Goal: Find specific page/section: Find specific page/section

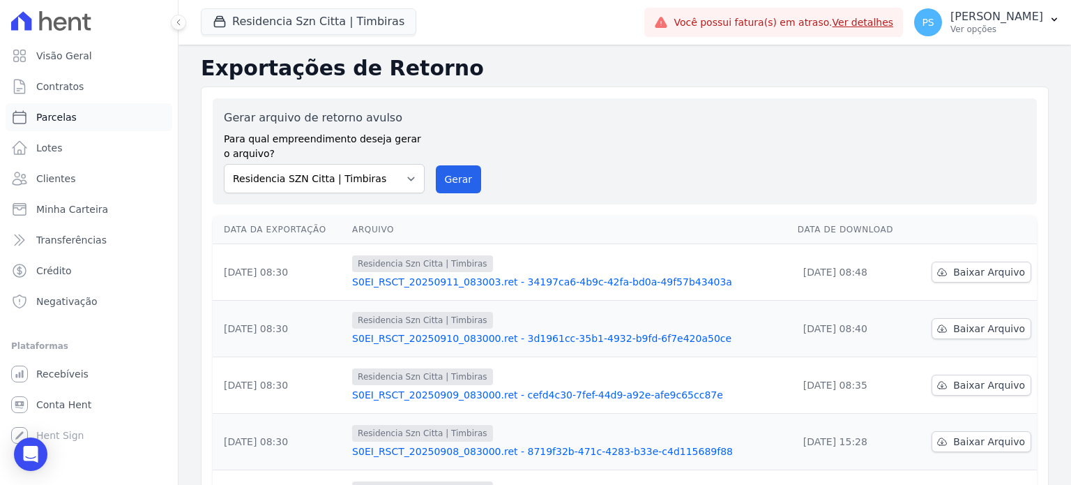
click at [65, 122] on span "Parcelas" at bounding box center [56, 117] width 40 height 14
select select
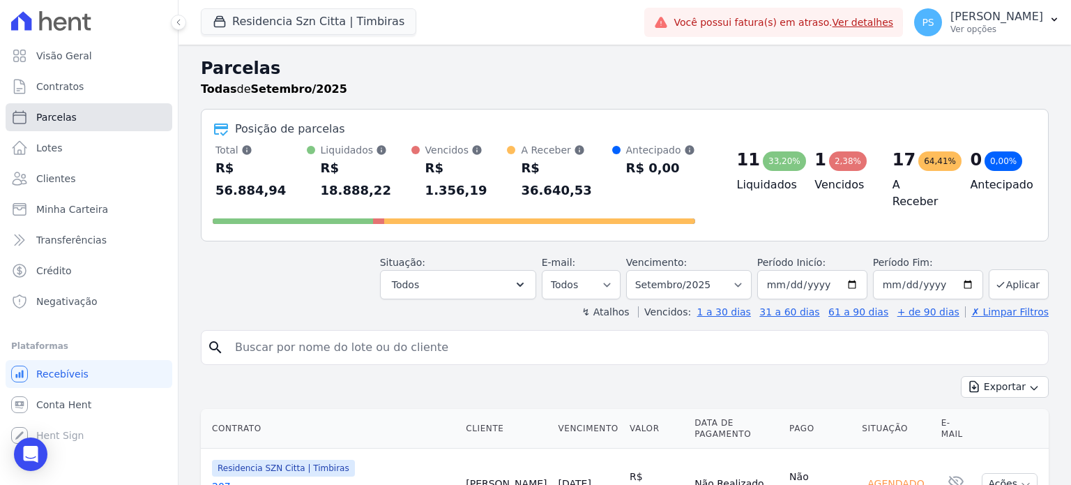
click at [78, 123] on link "Parcelas" at bounding box center [89, 117] width 167 height 28
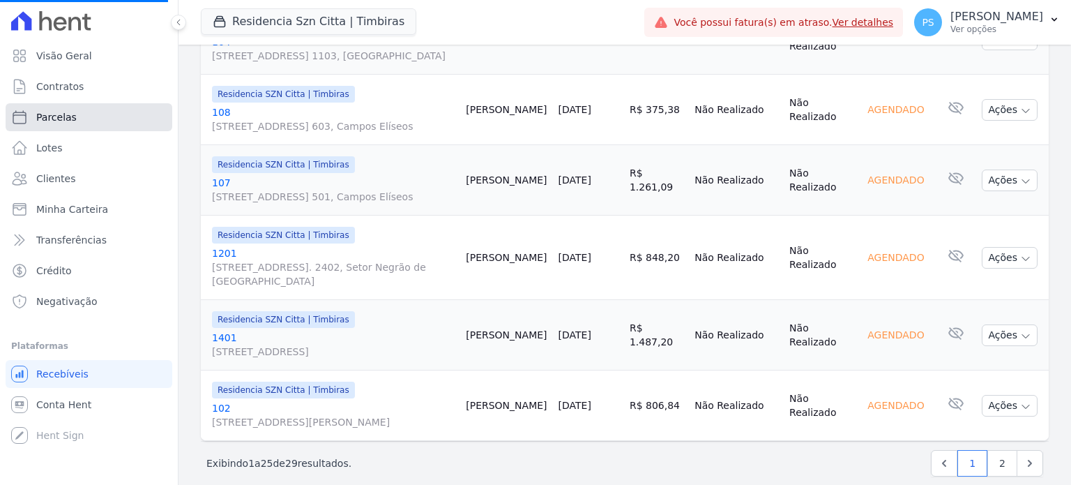
scroll to position [1799, 0]
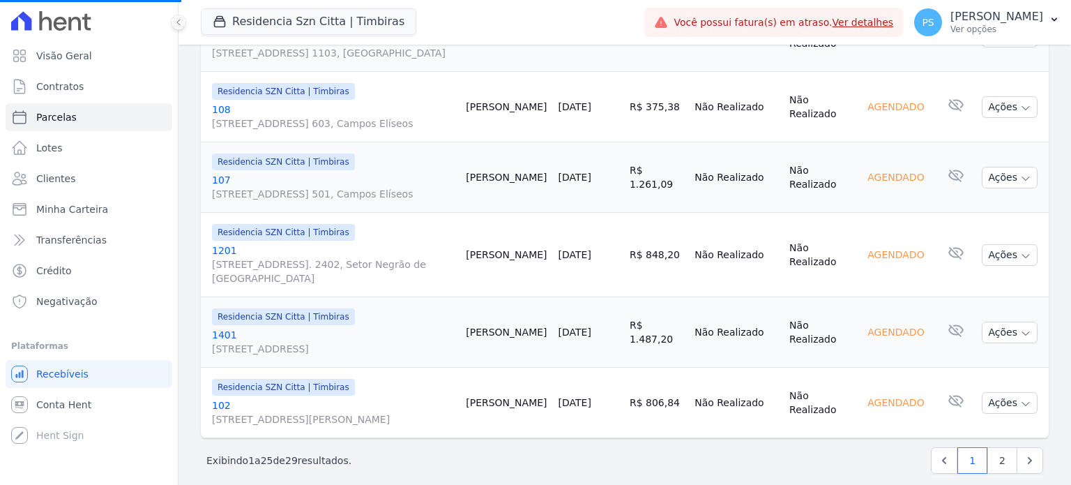
select select
click at [996, 447] on link "2" at bounding box center [1002, 460] width 30 height 26
select select
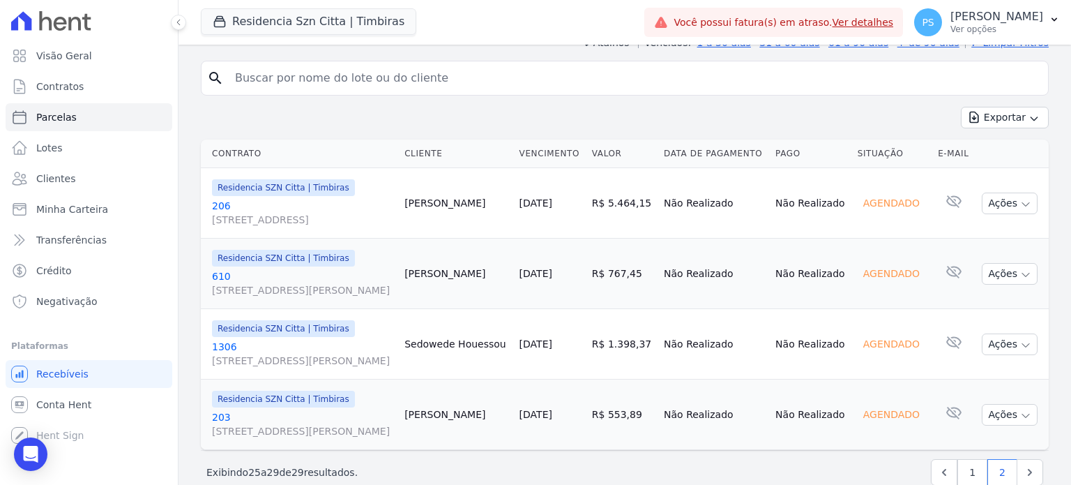
scroll to position [296, 0]
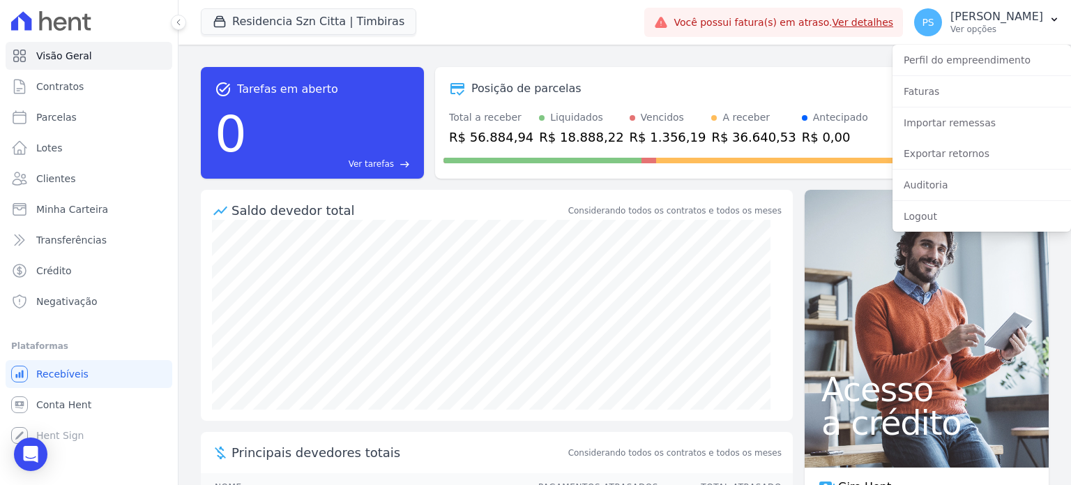
click at [894, 22] on link "Ver detalhes" at bounding box center [862, 22] width 61 height 11
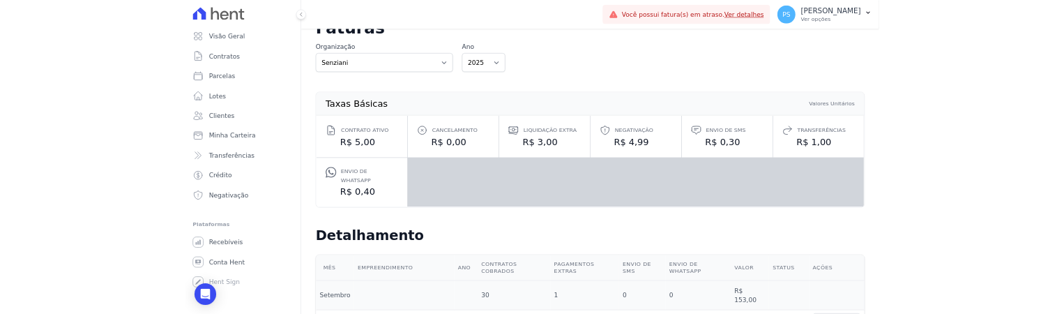
scroll to position [190, 0]
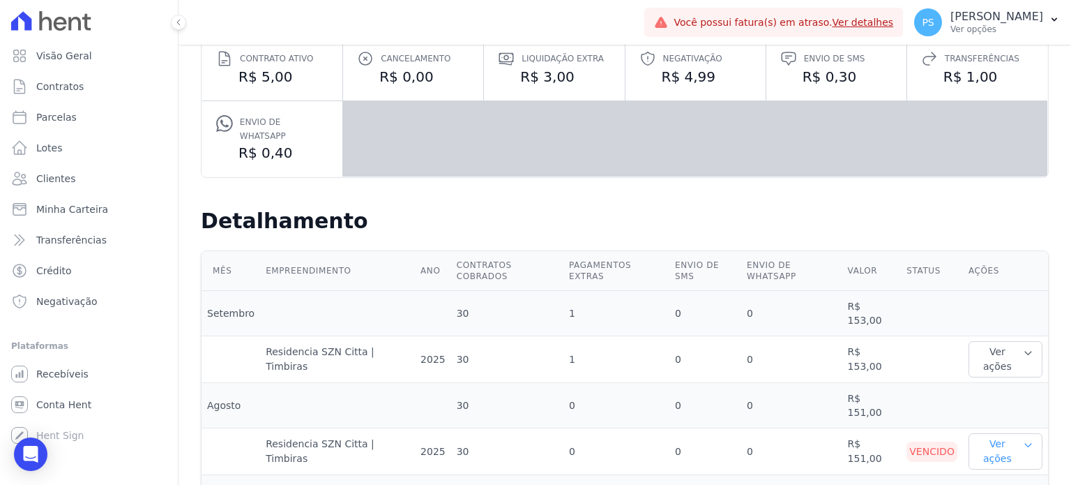
click at [1021, 433] on button "Ver ações" at bounding box center [1005, 451] width 74 height 36
click at [1023, 439] on icon "button" at bounding box center [1028, 444] width 10 height 11
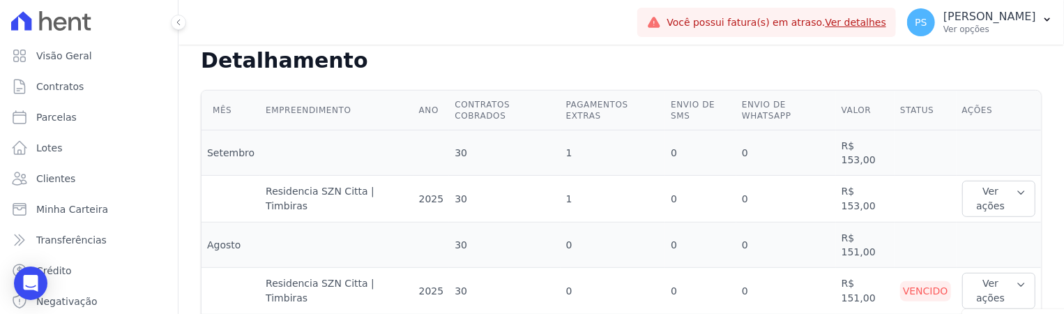
scroll to position [361, 0]
